Goal: Task Accomplishment & Management: Use online tool/utility

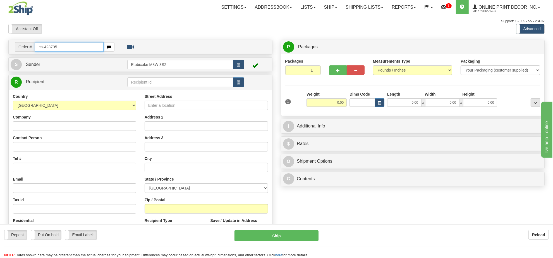
type input "ca-423795"
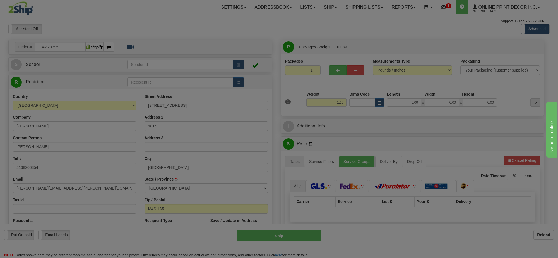
type input "TORONTO"
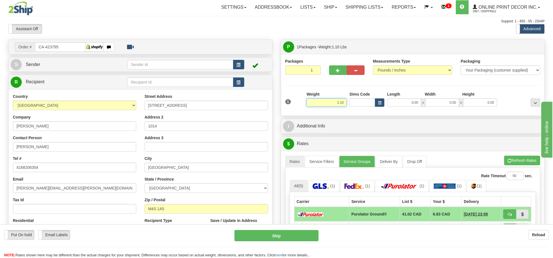
click at [332, 104] on input "1.10" at bounding box center [327, 102] width 40 height 8
type input "3.00"
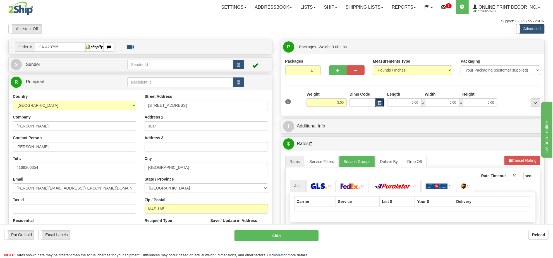
click at [380, 104] on span "button" at bounding box center [379, 102] width 3 height 3
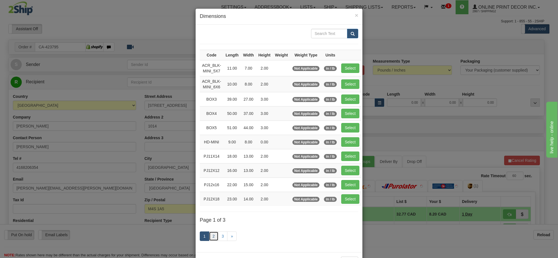
click at [212, 238] on link "2" at bounding box center [213, 235] width 9 height 9
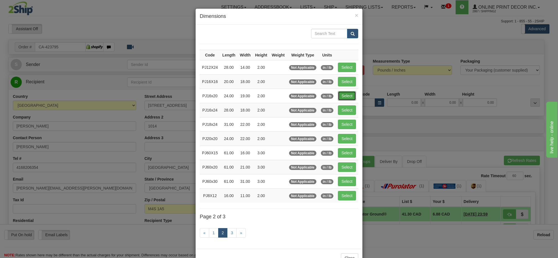
click at [345, 96] on button "Select" at bounding box center [347, 95] width 18 height 9
type input "PJ16x20"
type input "24.00"
type input "19.00"
type input "2.00"
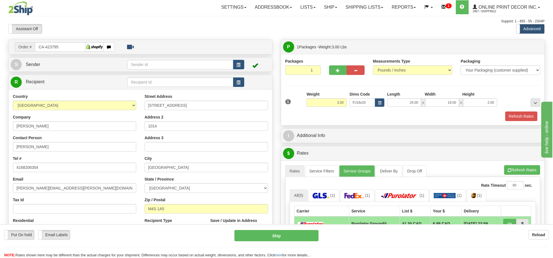
click at [503, 168] on ul "Rates Service Filters Service Groups Deliver By Drop Off Pickup Refresh Rates C…" at bounding box center [412, 171] width 255 height 12
drag, startPoint x: 505, startPoint y: 179, endPoint x: 503, endPoint y: 175, distance: 4.6
click at [505, 177] on ul "Rates Service Filters Service Groups Deliver By Drop Off Pickup Refresh Rates C…" at bounding box center [412, 171] width 255 height 12
click at [506, 174] on button "Refresh Rates" at bounding box center [522, 169] width 36 height 9
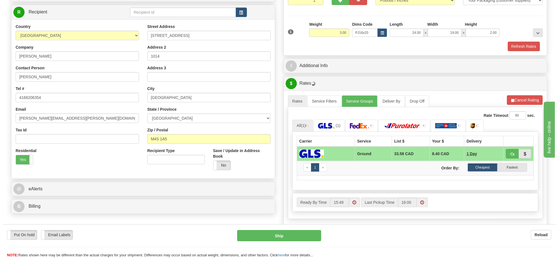
scroll to position [105, 0]
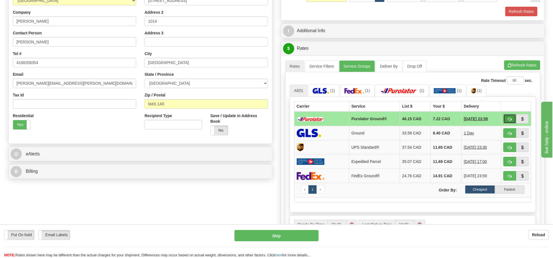
click at [505, 119] on button "button" at bounding box center [509, 118] width 13 height 9
type input "260"
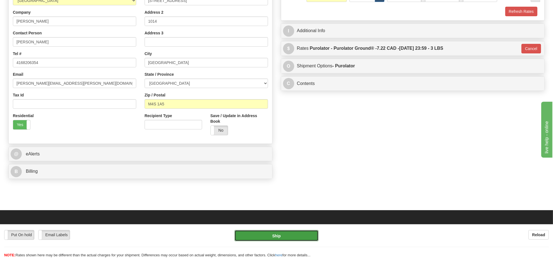
click at [303, 234] on button "Ship" at bounding box center [277, 235] width 84 height 11
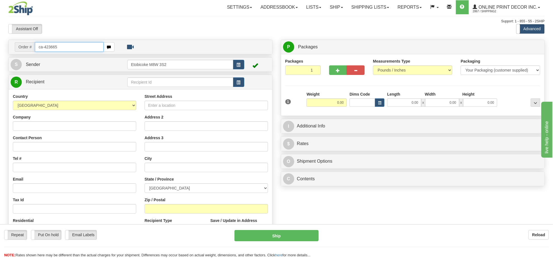
type input "ca-423665"
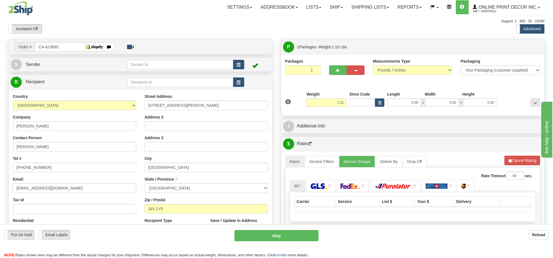
type input "GREENFIELD PARK"
click at [339, 101] on input "1.10" at bounding box center [327, 102] width 40 height 8
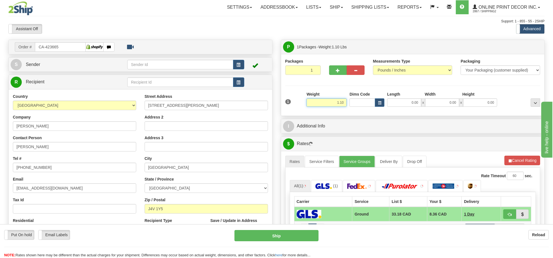
click at [339, 101] on input "1.10" at bounding box center [327, 102] width 40 height 8
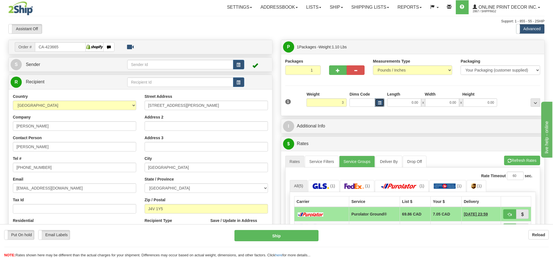
type input "3.00"
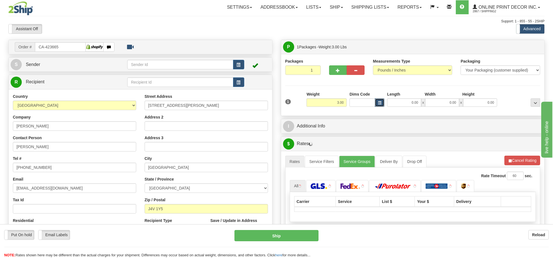
click at [376, 103] on button "button" at bounding box center [379, 102] width 9 height 8
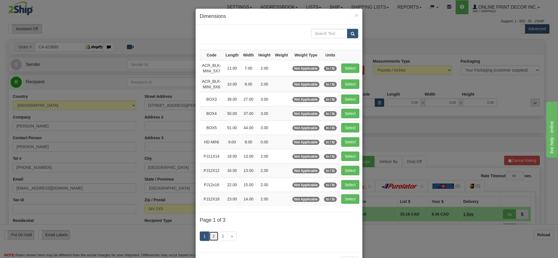
click at [210, 238] on link "2" at bounding box center [213, 235] width 9 height 9
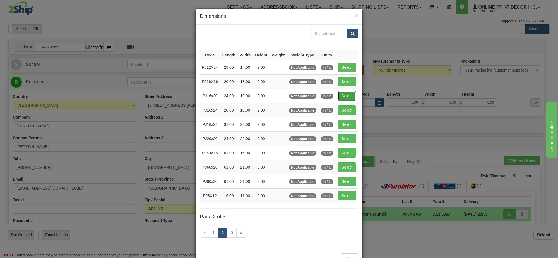
click at [355, 95] on button "Select" at bounding box center [347, 95] width 18 height 9
type input "PJ16x20"
type input "24.00"
type input "19.00"
type input "2.00"
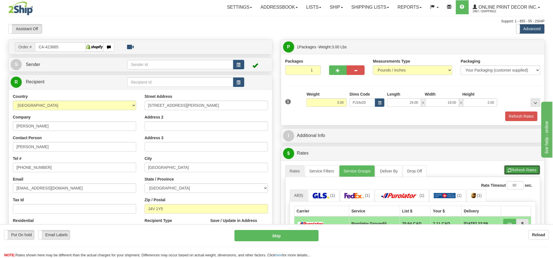
click at [515, 175] on button "Refresh Rates" at bounding box center [522, 169] width 36 height 9
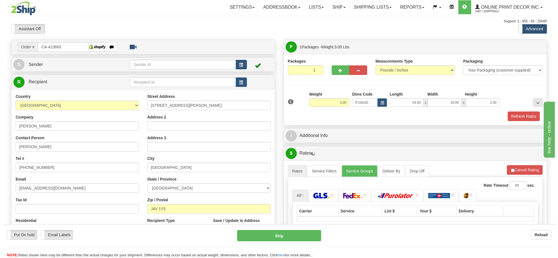
scroll to position [70, 0]
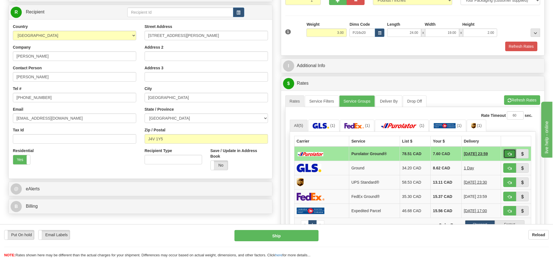
click at [512, 157] on button "button" at bounding box center [509, 153] width 13 height 9
type input "260"
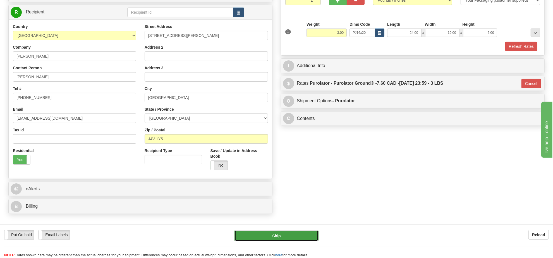
click at [297, 233] on button "Ship" at bounding box center [277, 235] width 84 height 11
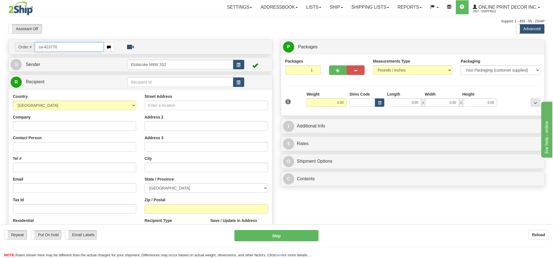
type input "ca-423770"
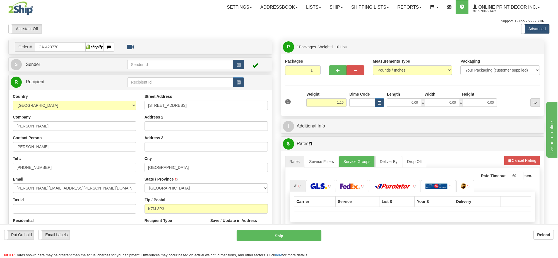
type input "KINGSTON"
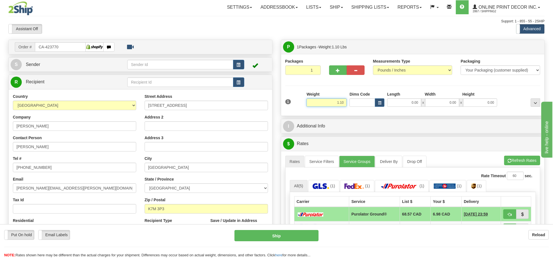
click at [344, 102] on input "1.10" at bounding box center [327, 102] width 40 height 8
click at [337, 103] on input "1.10" at bounding box center [327, 102] width 40 height 8
click at [385, 101] on div "Dims Code" at bounding box center [367, 98] width 38 height 15
type input "3.00"
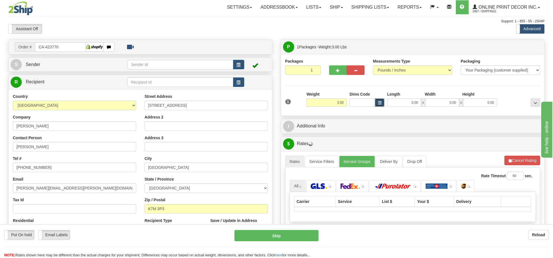
click at [383, 103] on button "button" at bounding box center [379, 102] width 9 height 8
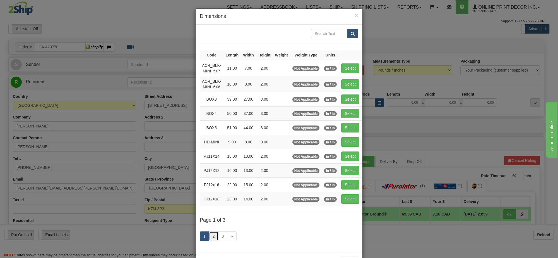
click at [210, 241] on link "2" at bounding box center [213, 235] width 9 height 9
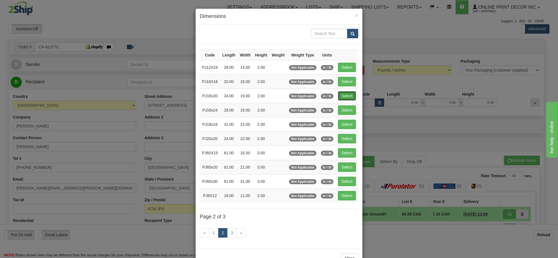
click at [348, 97] on button "Select" at bounding box center [347, 95] width 18 height 9
type input "PJ16x20"
type input "24.00"
type input "19.00"
type input "2.00"
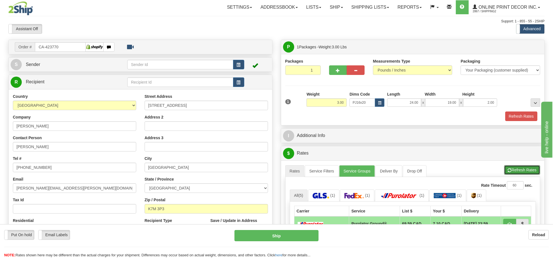
click at [512, 171] on button "Refresh Rates" at bounding box center [522, 169] width 36 height 9
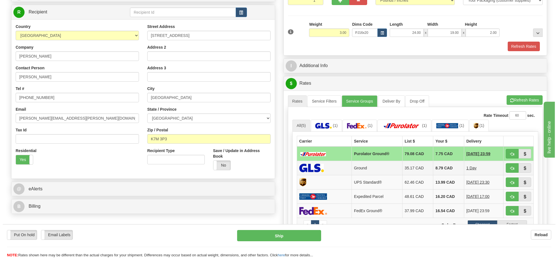
scroll to position [35, 0]
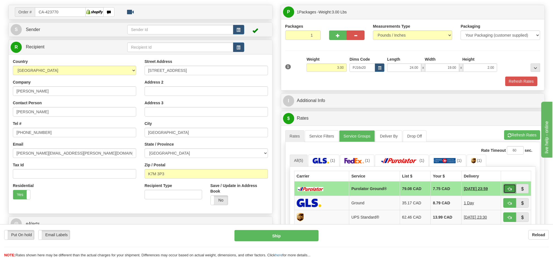
click at [511, 191] on button "button" at bounding box center [509, 188] width 13 height 9
type input "260"
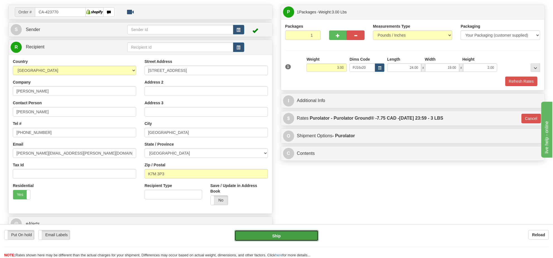
click at [286, 240] on button "Ship" at bounding box center [277, 235] width 84 height 11
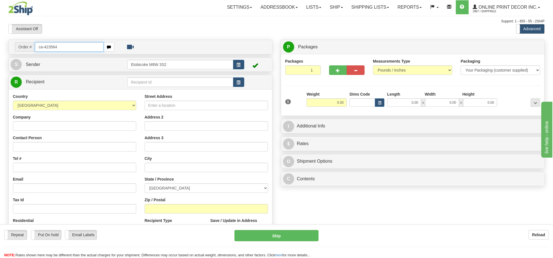
type input "ca-423564"
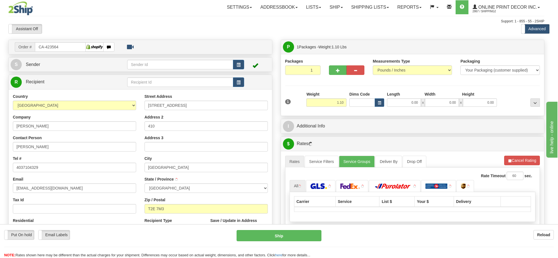
type input "CALGARY"
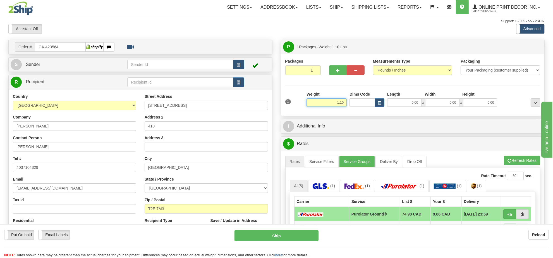
click at [341, 106] on input "1.10" at bounding box center [327, 102] width 40 height 8
type input "3.00"
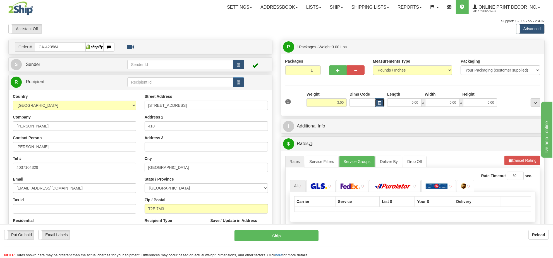
click at [380, 104] on span "button" at bounding box center [379, 102] width 3 height 3
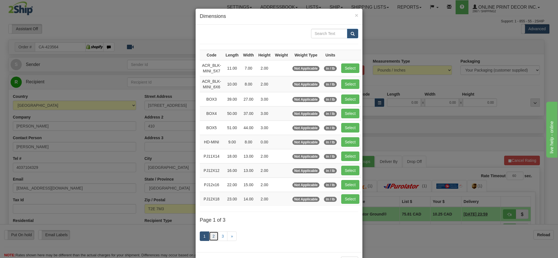
click at [213, 239] on link "2" at bounding box center [213, 235] width 9 height 9
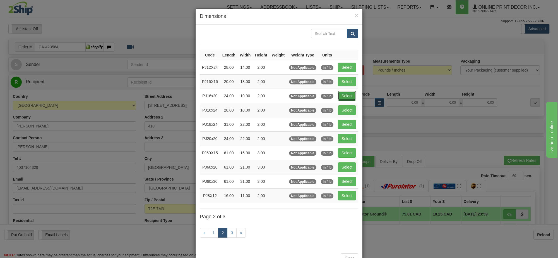
drag, startPoint x: 342, startPoint y: 97, endPoint x: 355, endPoint y: 103, distance: 14.2
click at [343, 97] on button "Select" at bounding box center [347, 95] width 18 height 9
type input "PJ16x20"
type input "24.00"
type input "19.00"
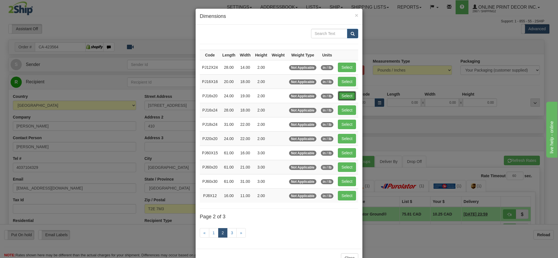
type input "2.00"
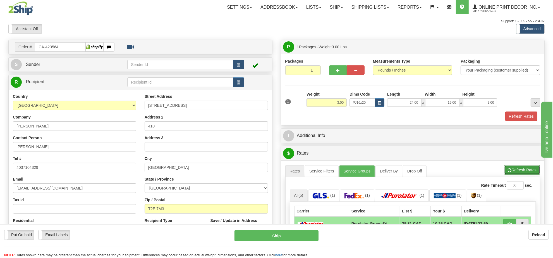
click at [517, 174] on button "Refresh Rates" at bounding box center [522, 169] width 36 height 9
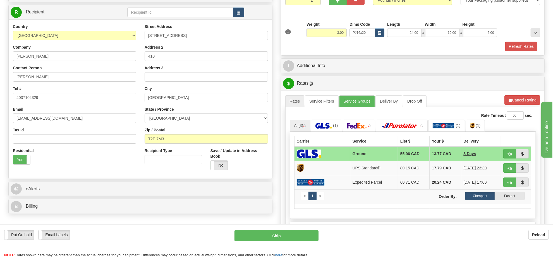
scroll to position [105, 0]
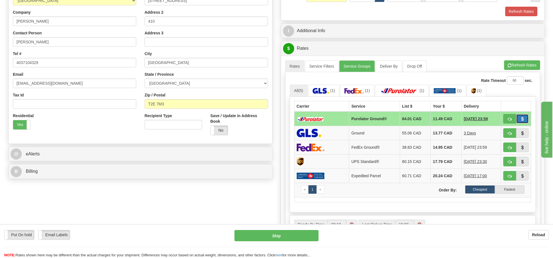
click at [516, 119] on button "button" at bounding box center [522, 118] width 13 height 9
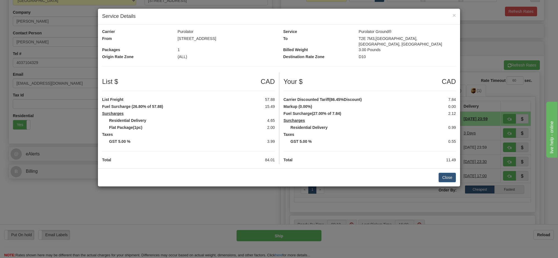
click at [481, 45] on div "× Service Details Carrier Purolator Service Purolator Ground® From M8W 3S2,Etob…" at bounding box center [279, 129] width 558 height 258
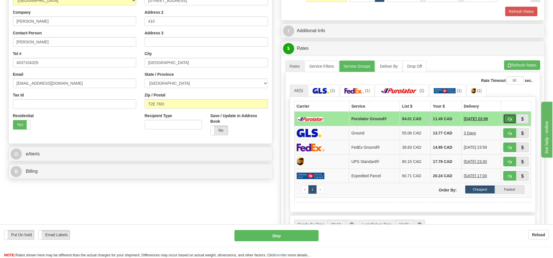
click at [507, 121] on button "button" at bounding box center [509, 118] width 13 height 9
type input "260"
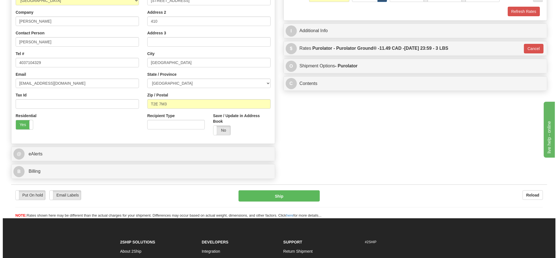
scroll to position [70, 0]
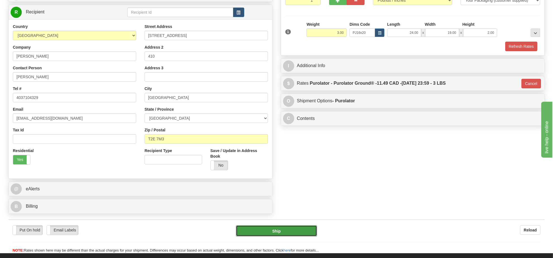
click at [283, 235] on button "Ship" at bounding box center [276, 230] width 81 height 11
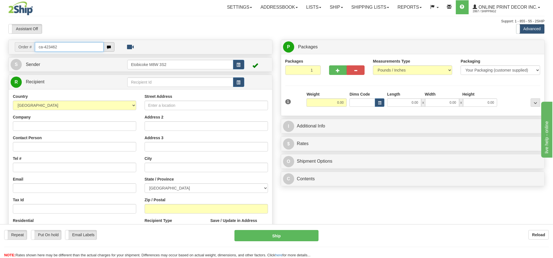
type input "ca-423462"
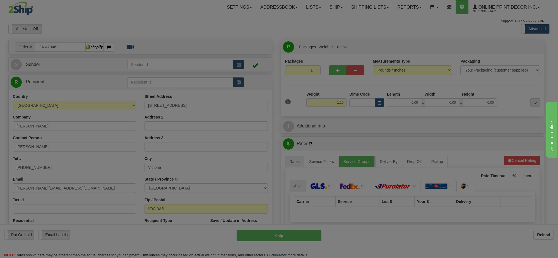
type input "VICTORIA"
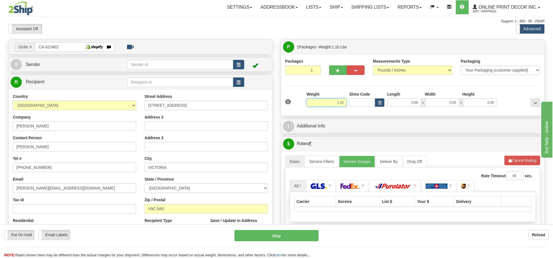
click at [337, 102] on input "1.10" at bounding box center [327, 102] width 40 height 8
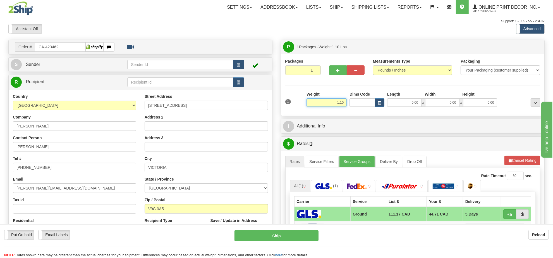
click at [337, 102] on input "1.10" at bounding box center [327, 102] width 40 height 8
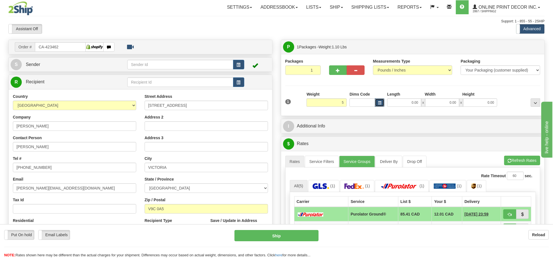
type input "5.00"
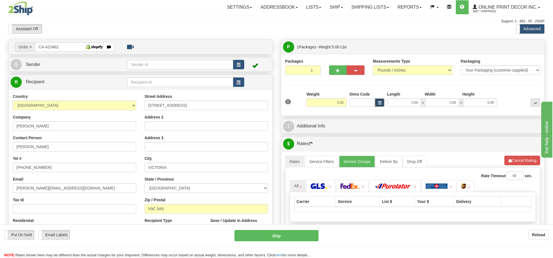
click at [376, 105] on button "button" at bounding box center [379, 102] width 9 height 8
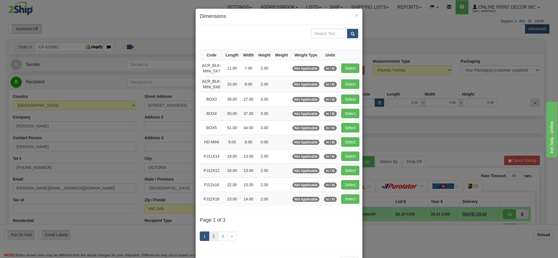
drag, startPoint x: 205, startPoint y: 235, endPoint x: 210, endPoint y: 239, distance: 6.7
click at [208, 237] on ul "1 2 3 »" at bounding box center [218, 235] width 37 height 9
click at [210, 239] on link "2" at bounding box center [213, 235] width 9 height 9
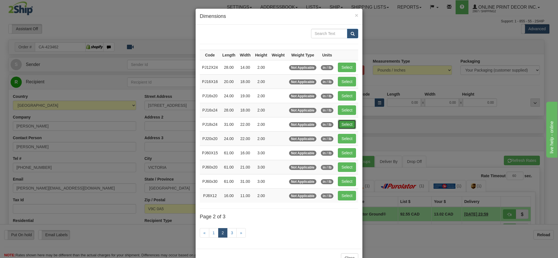
click at [345, 125] on button "Select" at bounding box center [347, 123] width 18 height 9
type input "PJ18x24"
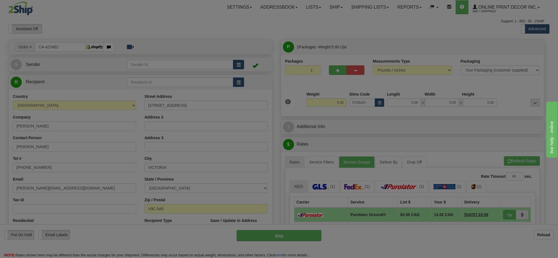
type input "31.00"
type input "22.00"
type input "2.00"
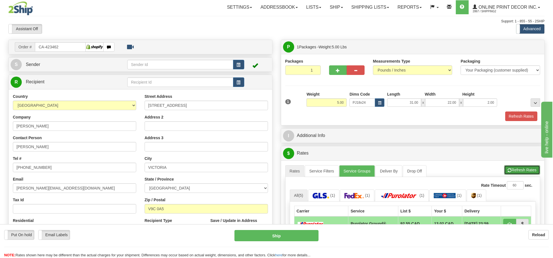
click at [527, 170] on button "Refresh Rates" at bounding box center [522, 169] width 36 height 9
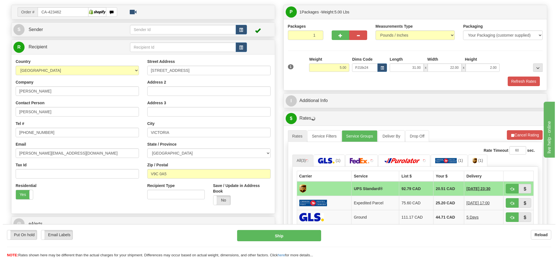
scroll to position [70, 0]
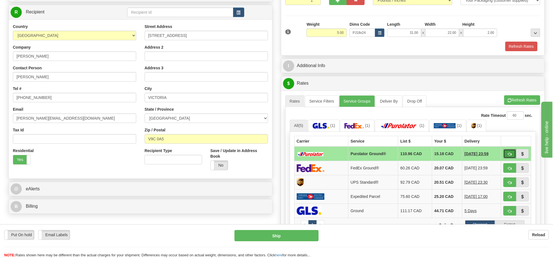
click at [508, 156] on span "button" at bounding box center [510, 154] width 4 height 4
type input "260"
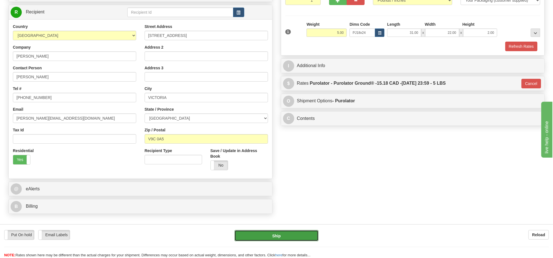
click at [260, 236] on button "Ship" at bounding box center [277, 235] width 84 height 11
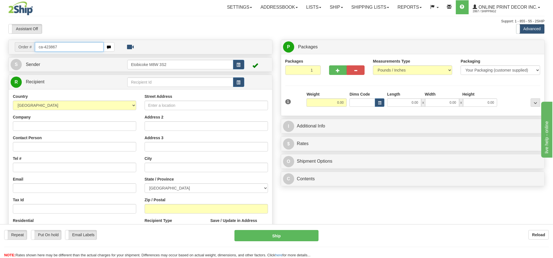
type input "ca-423867"
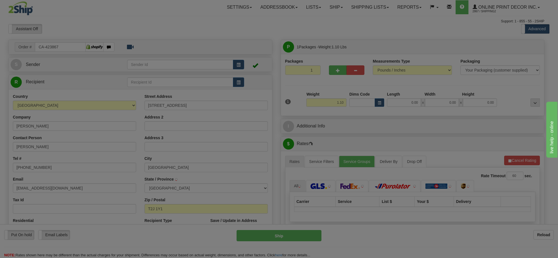
type input "CALGARY"
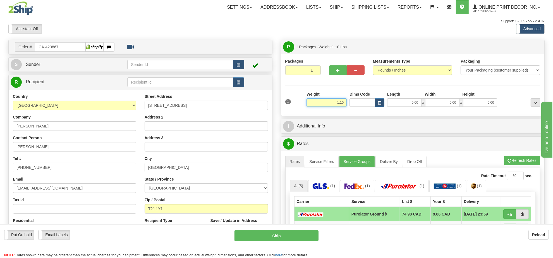
click at [332, 101] on input "1.10" at bounding box center [327, 102] width 40 height 8
type input "5.00"
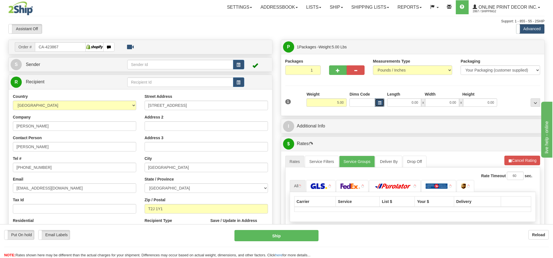
click at [378, 104] on span "button" at bounding box center [379, 102] width 3 height 3
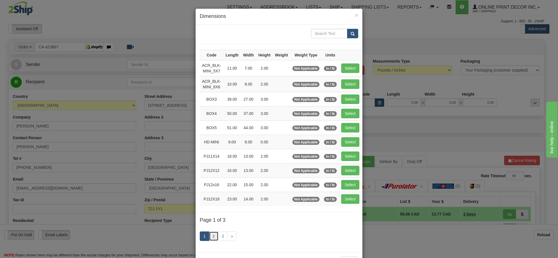
click at [211, 239] on link "2" at bounding box center [213, 235] width 9 height 9
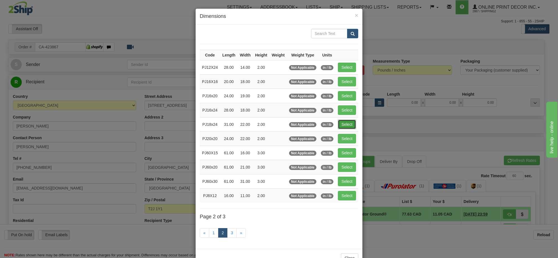
click at [352, 120] on button "Select" at bounding box center [347, 123] width 18 height 9
type input "PJ18x24"
type input "31.00"
type input "22.00"
type input "2.00"
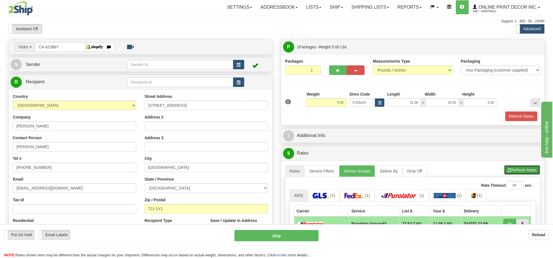
click at [522, 173] on button "Refresh Rates" at bounding box center [522, 169] width 36 height 9
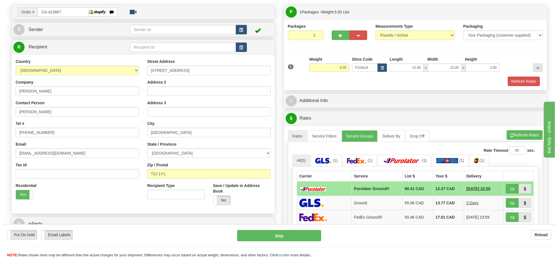
scroll to position [70, 0]
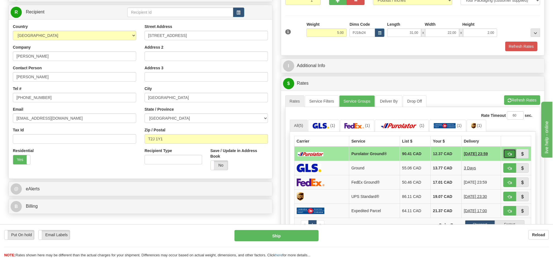
click at [511, 154] on button "button" at bounding box center [509, 153] width 13 height 9
type input "260"
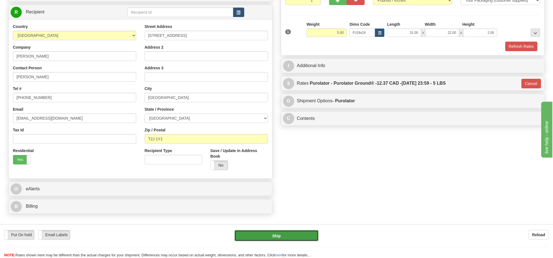
click at [300, 235] on button "Ship" at bounding box center [277, 235] width 84 height 11
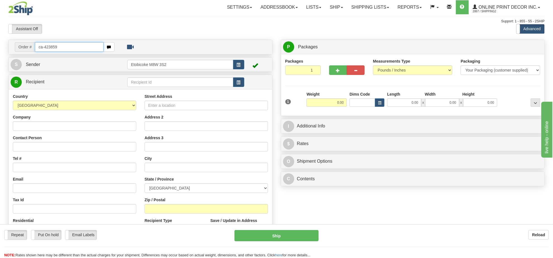
type input "ca-423859"
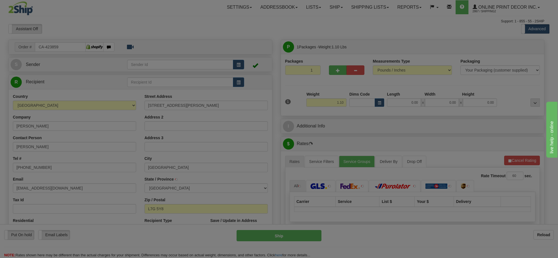
type input "[GEOGRAPHIC_DATA]"
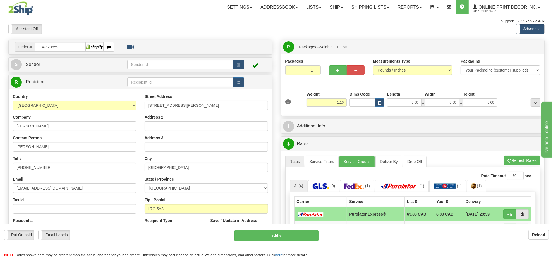
click at [331, 109] on div "Weight 1.10" at bounding box center [326, 101] width 43 height 20
click at [343, 106] on input "1.10" at bounding box center [327, 102] width 40 height 8
type input "5.00"
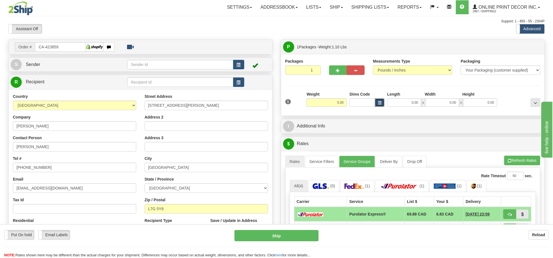
click at [377, 101] on button "button" at bounding box center [379, 102] width 9 height 8
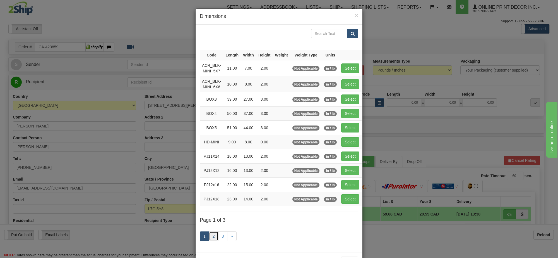
click at [209, 236] on link "2" at bounding box center [213, 235] width 9 height 9
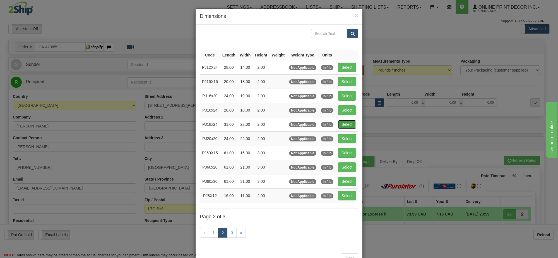
click at [349, 124] on button "Select" at bounding box center [347, 123] width 18 height 9
type input "PJ18x24"
type input "31.00"
type input "22.00"
type input "2.00"
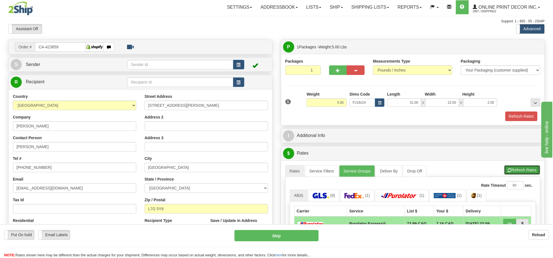
click at [517, 172] on button "Refresh Rates" at bounding box center [522, 169] width 36 height 9
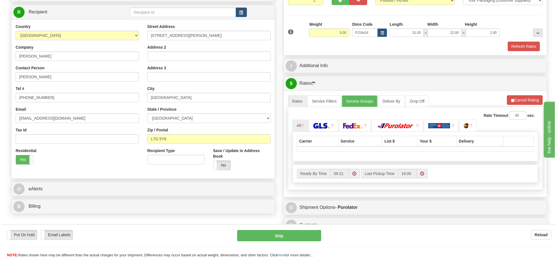
scroll to position [105, 0]
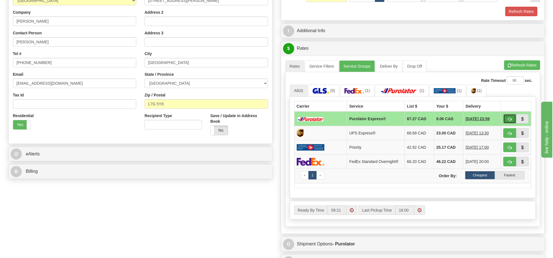
click at [506, 122] on button "button" at bounding box center [509, 118] width 13 height 9
type input "202"
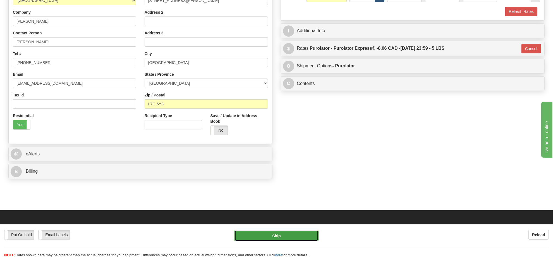
click at [304, 235] on button "Ship" at bounding box center [277, 235] width 84 height 11
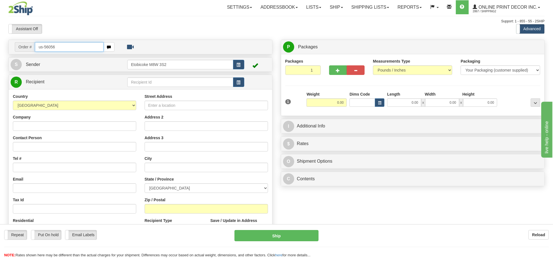
type input "us-56056"
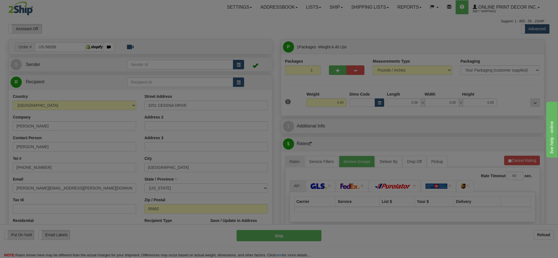
type input "[GEOGRAPHIC_DATA]"
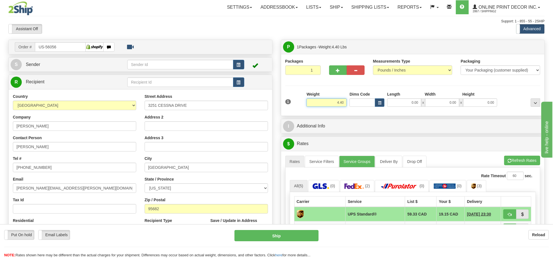
click at [335, 101] on input "4.40" at bounding box center [327, 102] width 40 height 8
click at [379, 99] on button "button" at bounding box center [379, 102] width 9 height 8
type input "9.00"
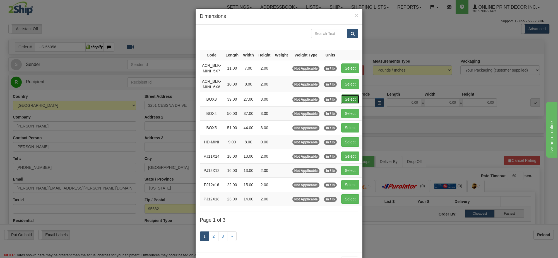
click at [348, 99] on button "Select" at bounding box center [350, 98] width 18 height 9
type input "BOX3"
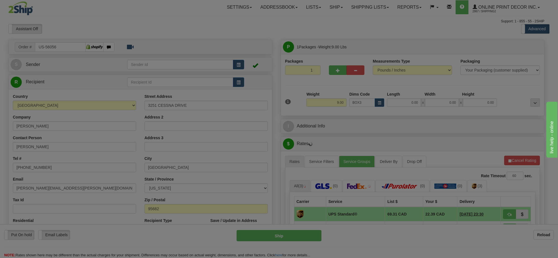
type input "39.00"
type input "27.00"
type input "3.00"
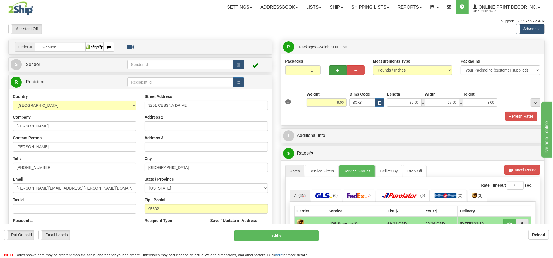
drag, startPoint x: 334, startPoint y: 76, endPoint x: 336, endPoint y: 70, distance: 6.0
click at [334, 74] on div at bounding box center [347, 68] width 44 height 21
click at [336, 70] on span "button" at bounding box center [338, 71] width 4 height 4
radio input "true"
type input "2"
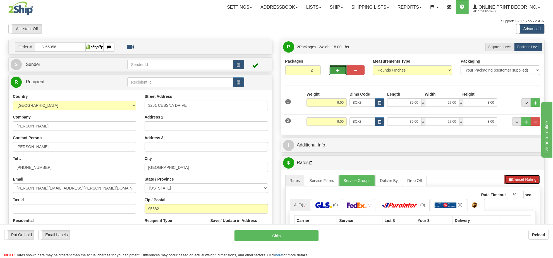
click at [525, 179] on button "Cancel Rating" at bounding box center [523, 179] width 36 height 9
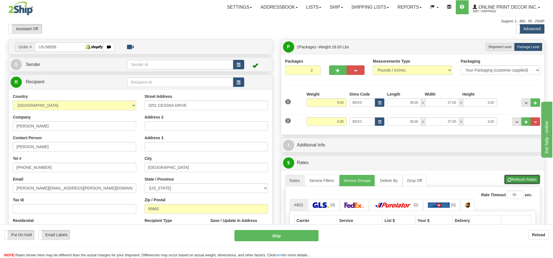
click at [525, 179] on button "Refresh Rates" at bounding box center [522, 179] width 36 height 9
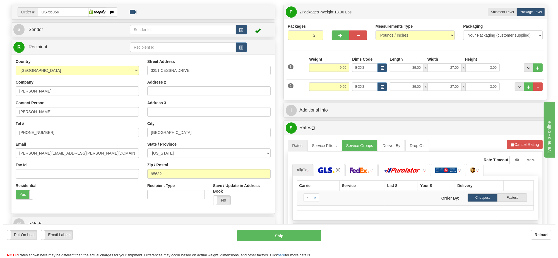
scroll to position [70, 0]
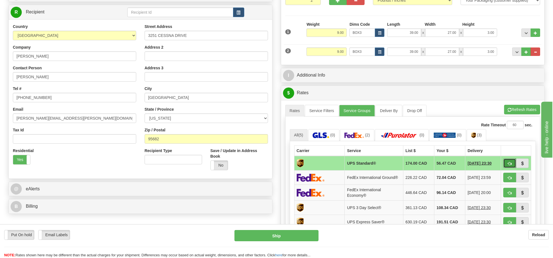
click at [510, 164] on span "button" at bounding box center [510, 164] width 4 height 4
type input "11"
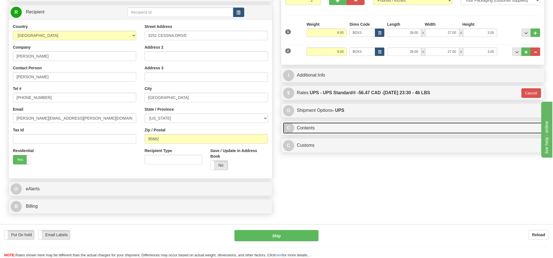
click at [364, 132] on link "C Contents" at bounding box center [413, 127] width 260 height 11
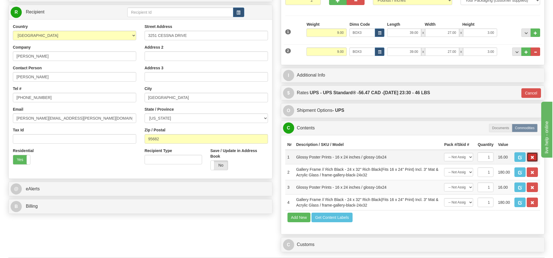
click at [534, 159] on span "button" at bounding box center [532, 158] width 4 height 4
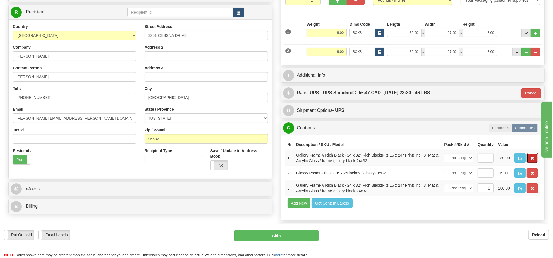
click at [534, 160] on span "button" at bounding box center [532, 158] width 4 height 4
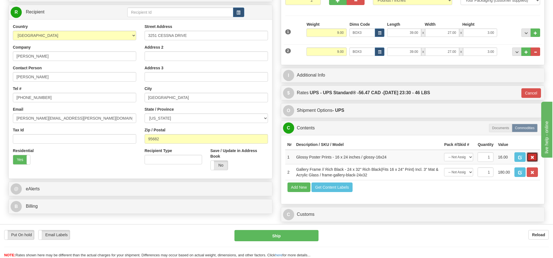
click at [534, 159] on span "button" at bounding box center [532, 158] width 4 height 4
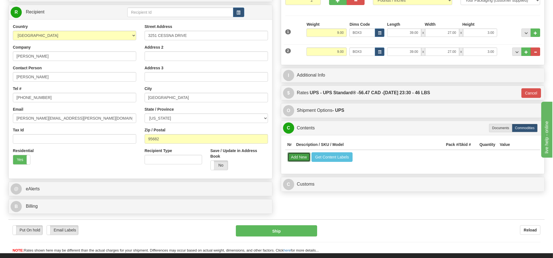
click at [297, 162] on button "Add New" at bounding box center [299, 156] width 23 height 9
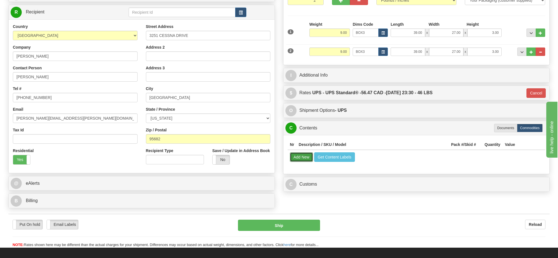
select select
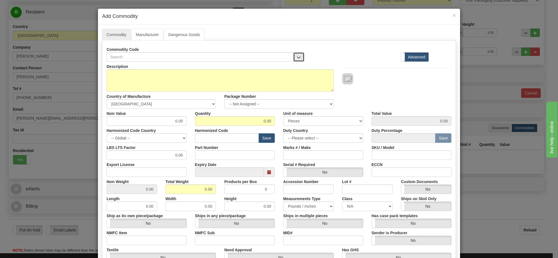
click at [293, 58] on button "button" at bounding box center [298, 56] width 11 height 9
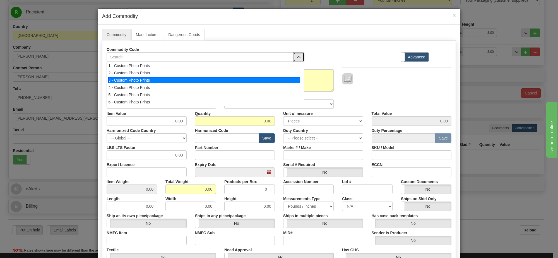
click at [278, 80] on div "3 - Custom Photo Prints" at bounding box center [204, 80] width 192 height 6
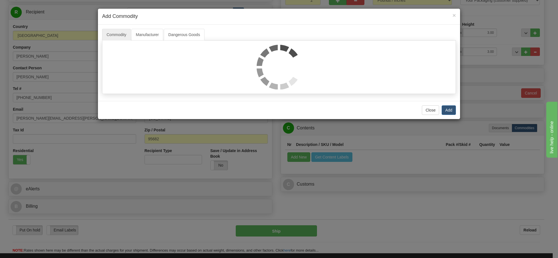
select select "1"
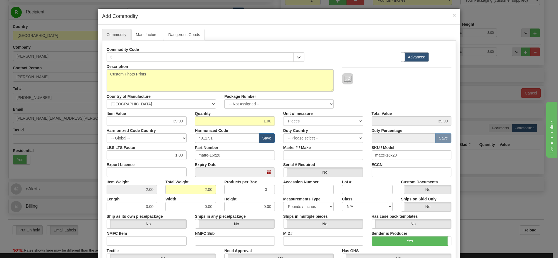
scroll to position [1, 0]
click at [321, 108] on select "-- Not Assigned -- Item 1 Item 2" at bounding box center [278, 103] width 109 height 9
select select "0"
click at [224, 99] on select "-- Not Assigned -- Item 1 Item 2" at bounding box center [278, 103] width 109 height 9
click at [148, 37] on link "Manufacturer" at bounding box center [148, 35] width 32 height 12
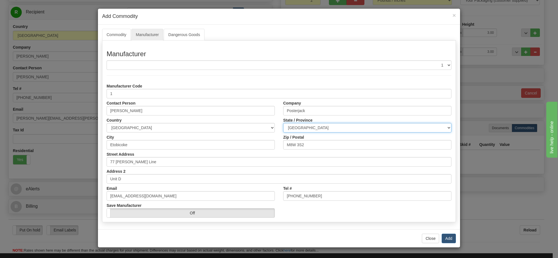
click at [327, 129] on select "ALBERTA BRITISH COLUMBIA MANITOBA NEW BRUNSWICK NEWFOUNDLAND NOVA SCOTIA NUNAVU…" at bounding box center [367, 127] width 168 height 9
select select "ON"
click at [283, 123] on select "ALBERTA BRITISH COLUMBIA MANITOBA NEW BRUNSWICK NEWFOUNDLAND NOVA SCOTIA NUNAVU…" at bounding box center [367, 127] width 168 height 9
click at [447, 241] on button "Add" at bounding box center [449, 237] width 14 height 9
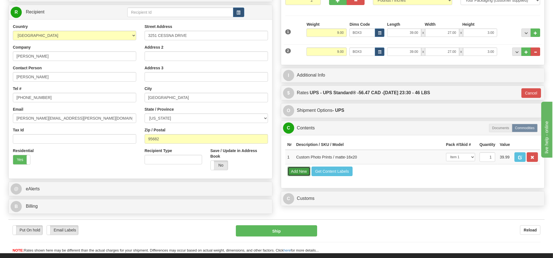
click at [299, 176] on button "Add New" at bounding box center [299, 170] width 23 height 9
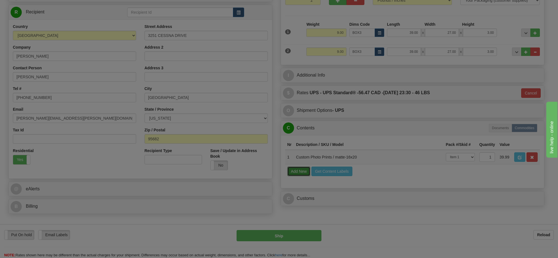
select select
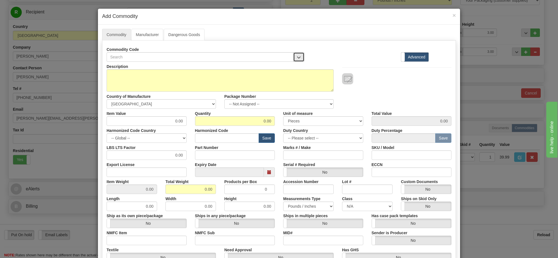
click at [298, 58] on span "button" at bounding box center [299, 58] width 4 height 4
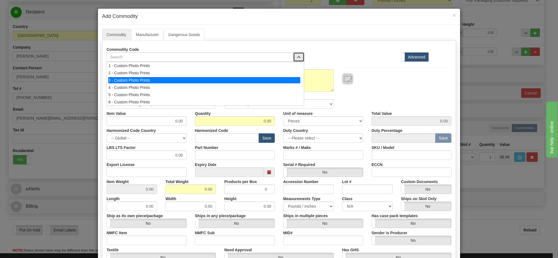
click at [288, 81] on div "3 - Custom Photo Prints" at bounding box center [204, 80] width 192 height 6
select select "1"
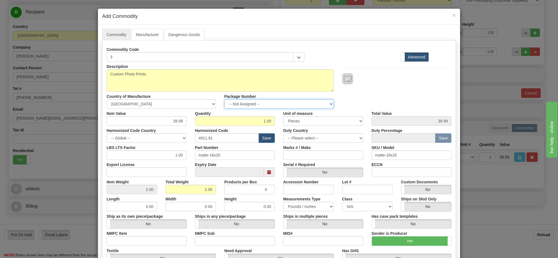
click at [272, 103] on select "-- Not Assigned -- Item 1 Item 2" at bounding box center [278, 103] width 109 height 9
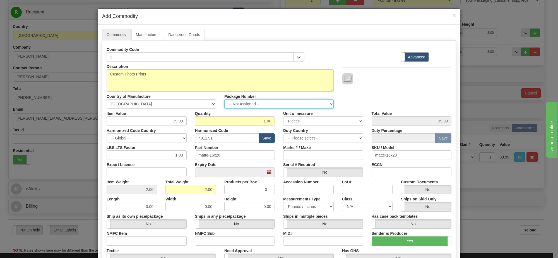
select select "0"
click at [224, 99] on select "-- Not Assigned -- Item 1 Item 2" at bounding box center [278, 103] width 109 height 9
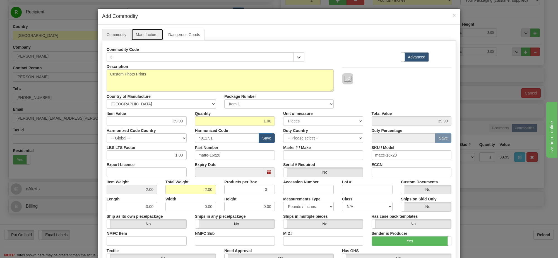
click at [144, 35] on link "Manufacturer" at bounding box center [148, 35] width 32 height 12
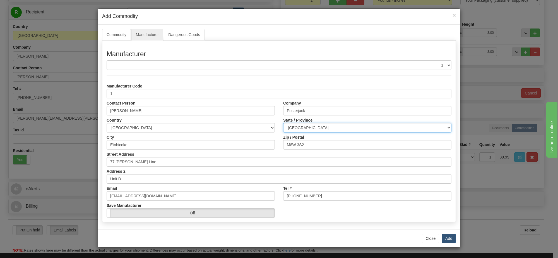
click at [310, 130] on select "ALBERTA BRITISH COLUMBIA MANITOBA NEW BRUNSWICK NEWFOUNDLAND NOVA SCOTIA NUNAVU…" at bounding box center [367, 127] width 168 height 9
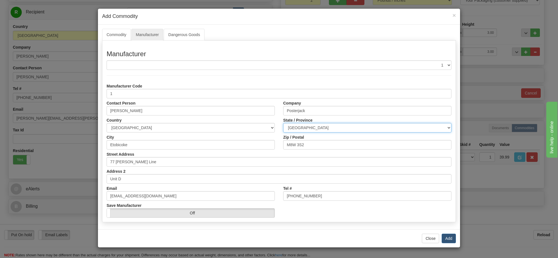
select select "ON"
click at [283, 123] on select "ALBERTA BRITISH COLUMBIA MANITOBA NEW BRUNSWICK NEWFOUNDLAND NOVA SCOTIA NUNAVU…" at bounding box center [367, 127] width 168 height 9
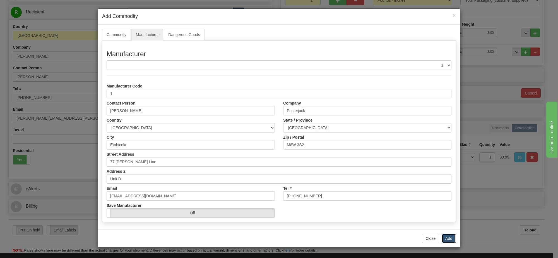
click at [451, 239] on button "Add" at bounding box center [449, 237] width 14 height 9
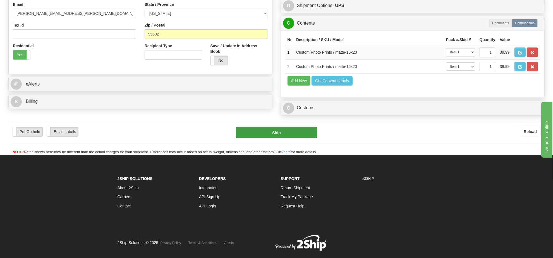
scroll to position [209, 0]
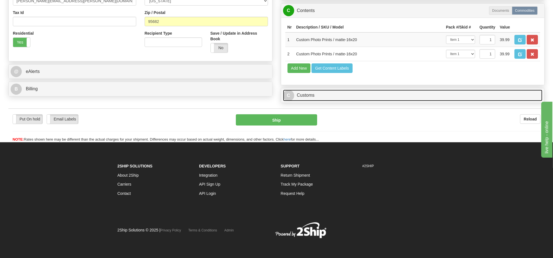
click at [313, 96] on link "C Customs" at bounding box center [413, 95] width 260 height 11
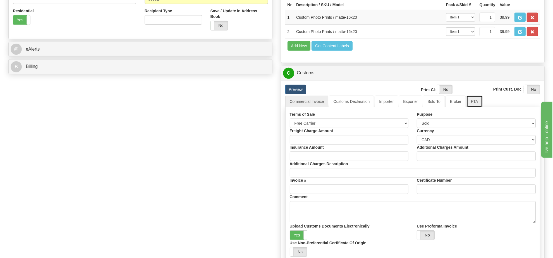
click at [467, 107] on link "FTA" at bounding box center [475, 101] width 16 height 12
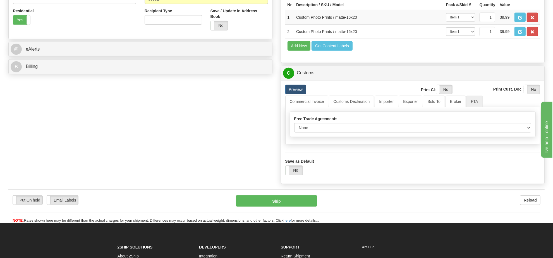
click at [345, 137] on div "Free Trade Agreements None Other USMCA CETA CUKTCA Blanked Period Start Date 09…" at bounding box center [413, 124] width 246 height 25
click at [344, 132] on select "None Other USMCA CETA CUKTCA" at bounding box center [412, 127] width 237 height 9
select select "1"
click at [294, 132] on select "None Other USMCA CETA CUKTCA" at bounding box center [412, 127] width 237 height 9
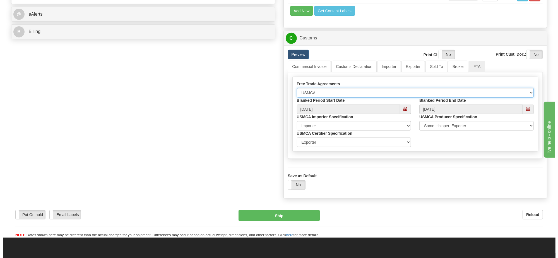
scroll to position [279, 0]
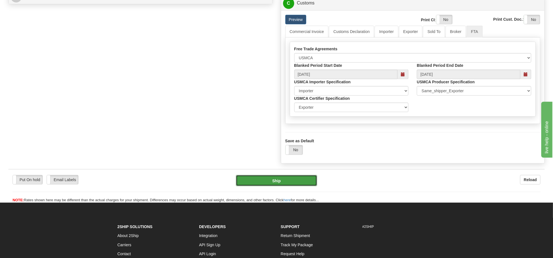
click at [278, 186] on button "Ship" at bounding box center [276, 180] width 81 height 11
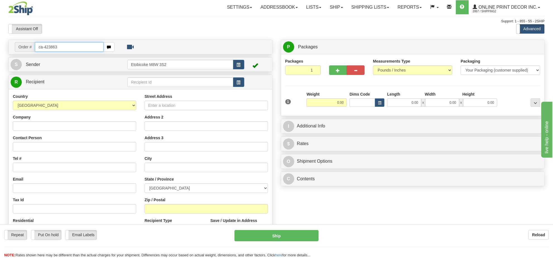
type input "ca-423863"
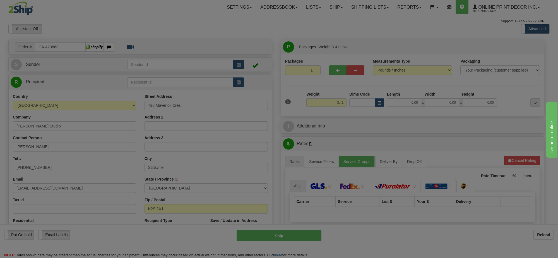
type input "STITTSVILLE"
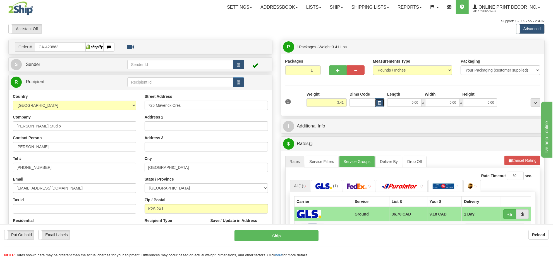
click at [380, 99] on button "button" at bounding box center [379, 102] width 9 height 8
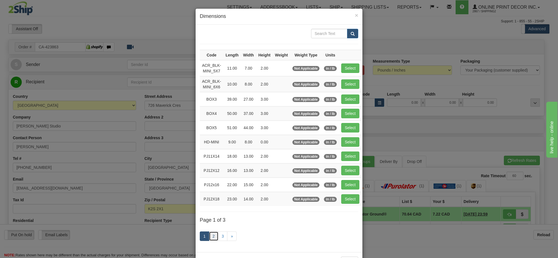
click at [210, 240] on link "2" at bounding box center [213, 235] width 9 height 9
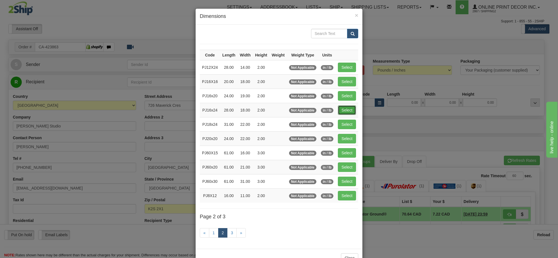
click at [347, 108] on button "Select" at bounding box center [347, 109] width 18 height 9
type input "PJ16x24"
type input "28.00"
type input "18.00"
type input "2.00"
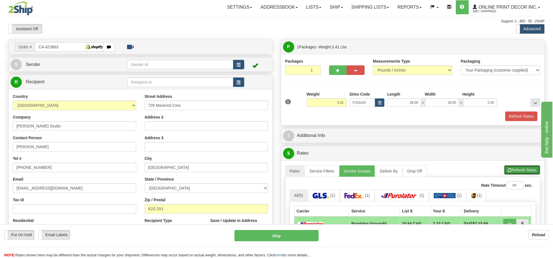
click at [514, 172] on button "Refresh Rates" at bounding box center [522, 169] width 36 height 9
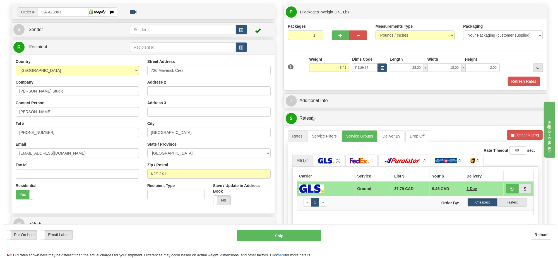
scroll to position [70, 0]
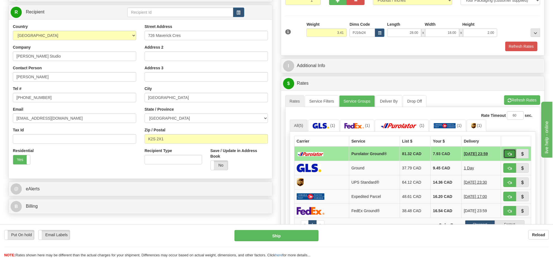
click at [508, 156] on span "button" at bounding box center [510, 154] width 4 height 4
type input "260"
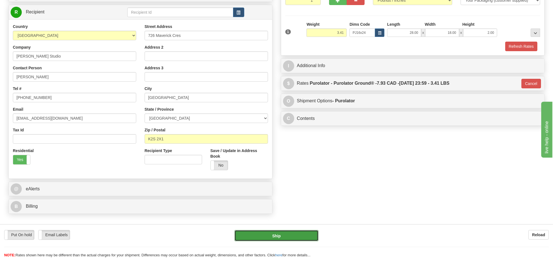
click at [298, 236] on button "Ship" at bounding box center [277, 235] width 84 height 11
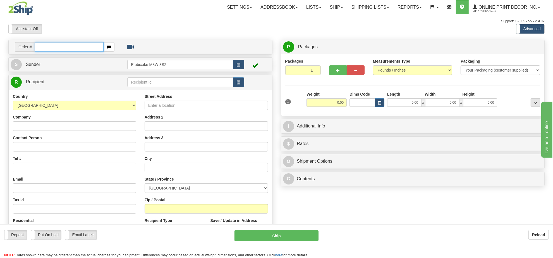
click at [67, 45] on input "text" at bounding box center [69, 46] width 69 height 9
type input "ca-423632"
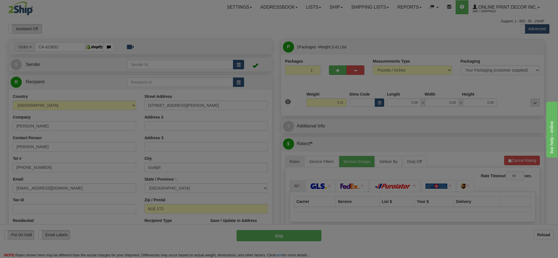
type input "GUELPH"
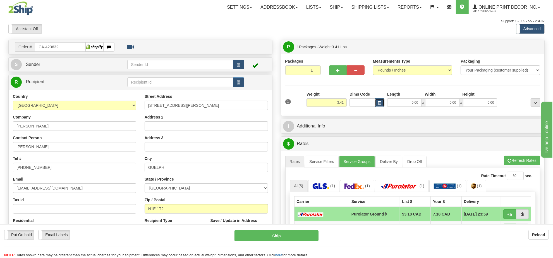
click at [383, 100] on button "button" at bounding box center [379, 102] width 9 height 8
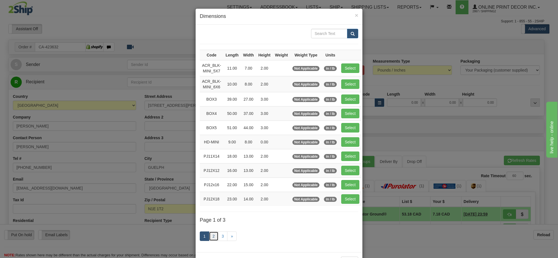
click at [209, 240] on link "2" at bounding box center [213, 235] width 9 height 9
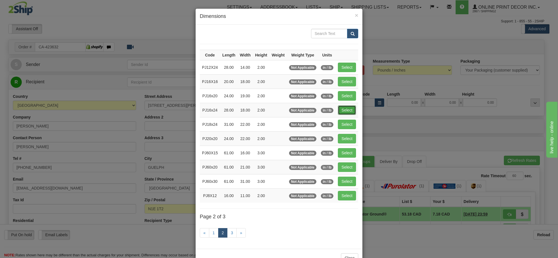
click at [352, 113] on button "Select" at bounding box center [347, 109] width 18 height 9
type input "PJ16x24"
type input "28.00"
type input "18.00"
type input "2.00"
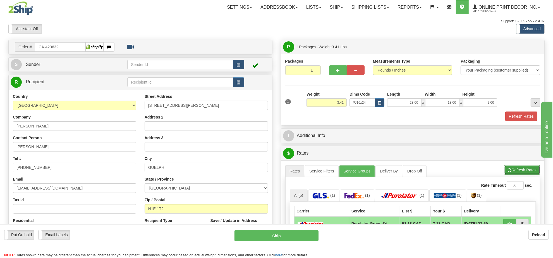
click at [522, 169] on button "Refresh Rates" at bounding box center [522, 169] width 36 height 9
click at [531, 173] on button "Refresh Rates" at bounding box center [522, 169] width 36 height 9
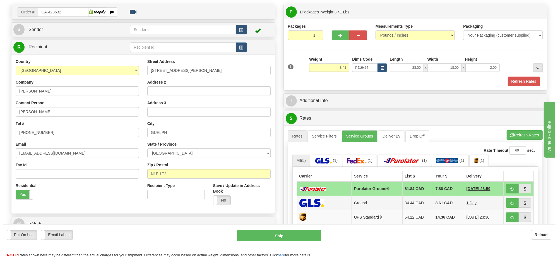
scroll to position [70, 0]
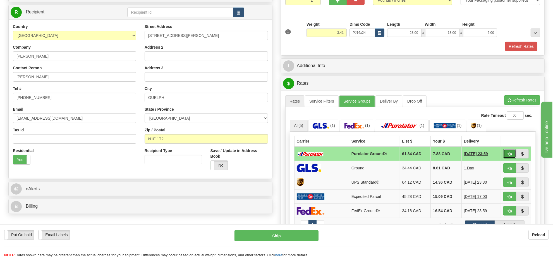
click at [508, 154] on button "button" at bounding box center [509, 153] width 13 height 9
type input "260"
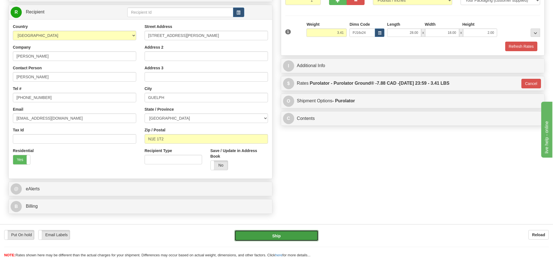
click at [279, 236] on button "Ship" at bounding box center [277, 235] width 84 height 11
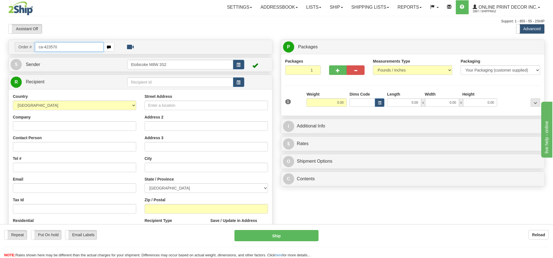
type input "ca-423570"
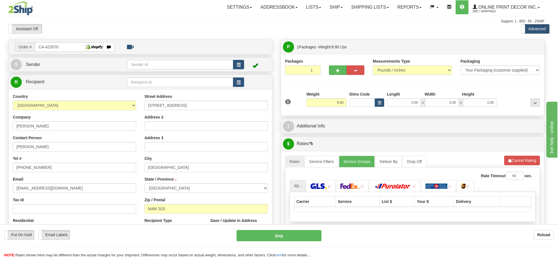
type input "[GEOGRAPHIC_DATA]"
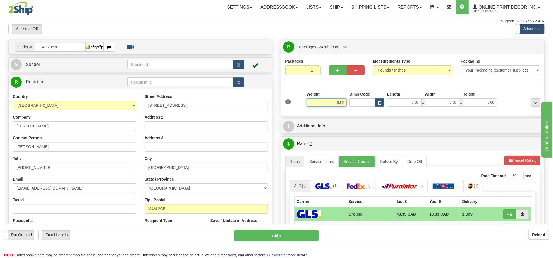
click at [329, 106] on input "8.80" at bounding box center [327, 102] width 40 height 8
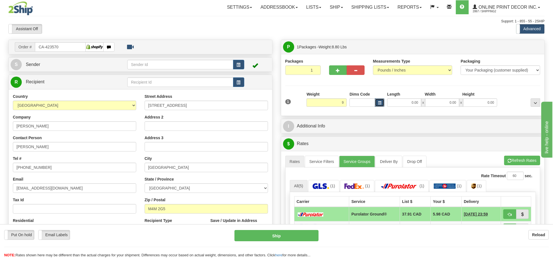
type input "9.00"
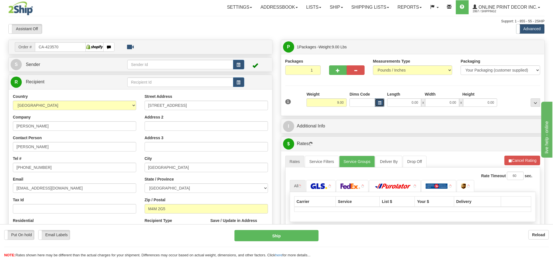
click at [379, 102] on span "button" at bounding box center [379, 102] width 3 height 3
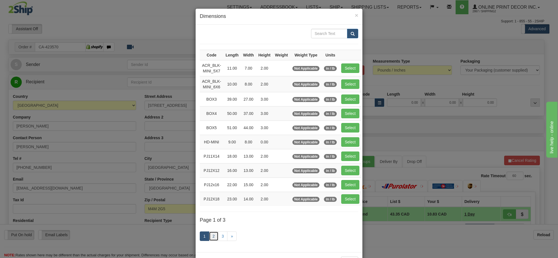
click at [210, 236] on link "2" at bounding box center [213, 235] width 9 height 9
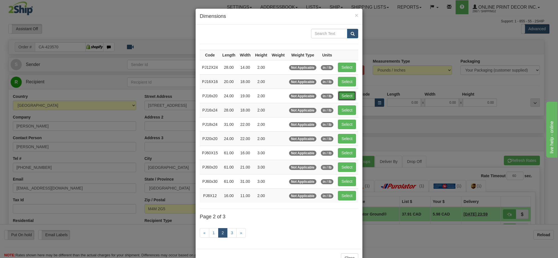
click at [350, 98] on button "Select" at bounding box center [347, 95] width 18 height 9
type input "PJ16x20"
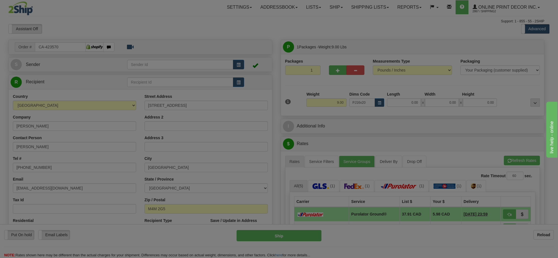
type input "24.00"
type input "19.00"
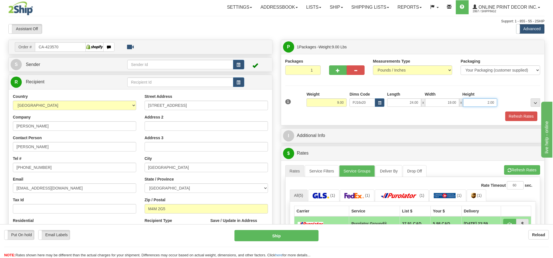
click at [488, 100] on input "2.00" at bounding box center [480, 102] width 34 height 8
type input "6.00"
click at [344, 74] on button "button" at bounding box center [338, 69] width 18 height 9
radio input "true"
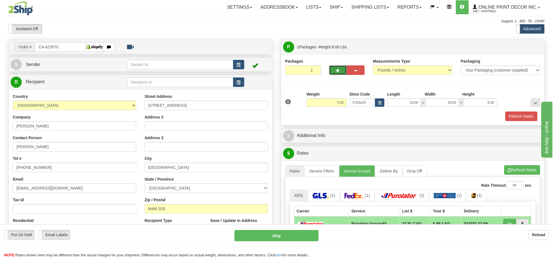
type input "2"
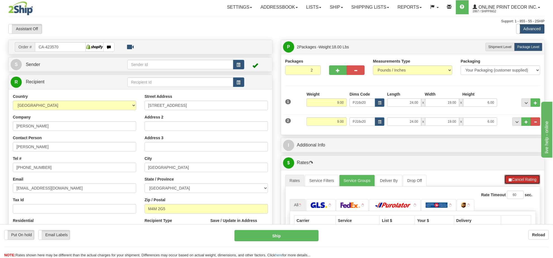
click at [521, 180] on button "Cancel Rating" at bounding box center [523, 179] width 36 height 9
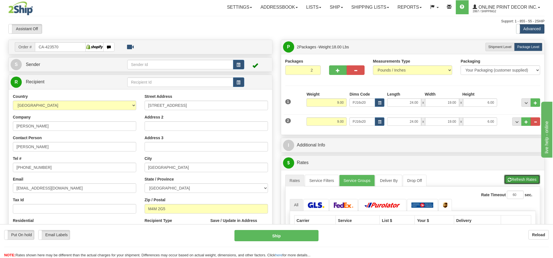
click at [521, 180] on button "Refresh Rates" at bounding box center [522, 179] width 36 height 9
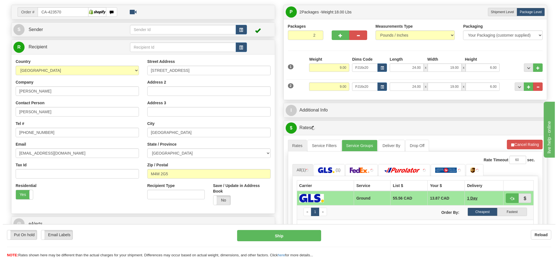
scroll to position [70, 0]
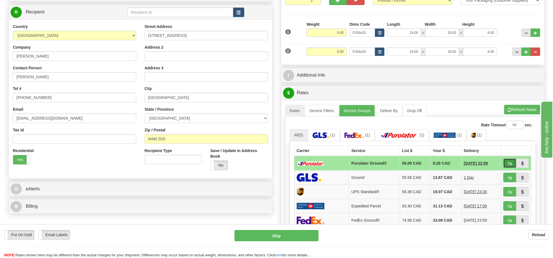
click at [507, 167] on button "button" at bounding box center [509, 162] width 13 height 9
type input "260"
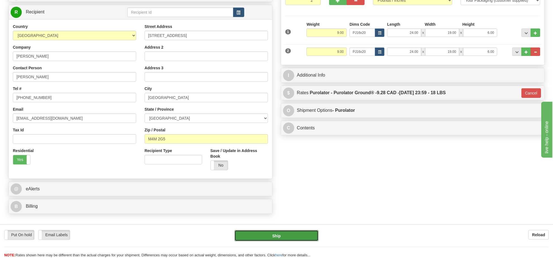
click at [302, 230] on button "Ship" at bounding box center [277, 235] width 84 height 11
